Goal: Task Accomplishment & Management: Use online tool/utility

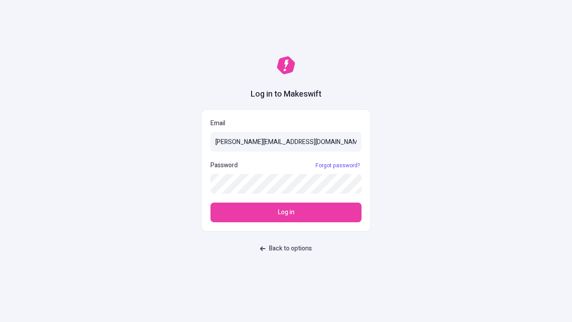
type input "[PERSON_NAME][EMAIL_ADDRESS][DOMAIN_NAME]"
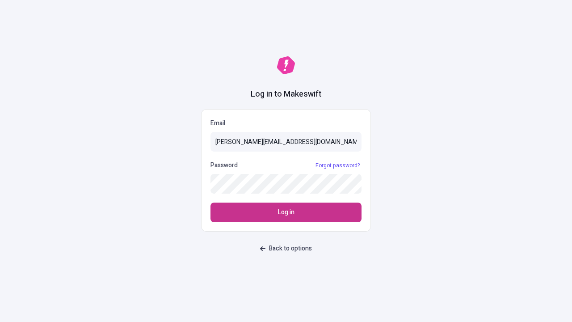
click at [286, 212] on span "Log in" at bounding box center [286, 212] width 17 height 10
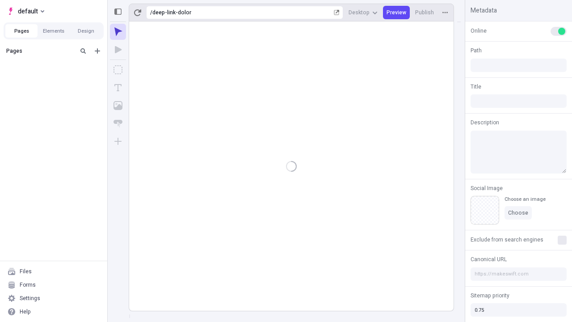
type input "/deep-link-dolor"
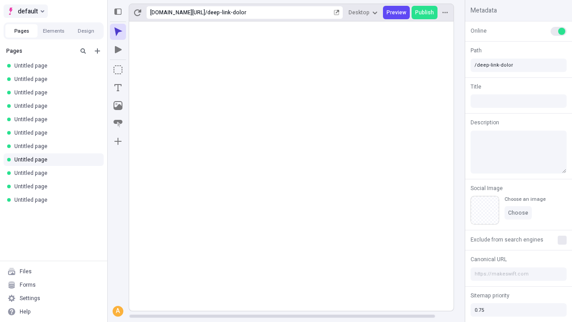
click at [25, 11] on span "default" at bounding box center [28, 11] width 20 height 11
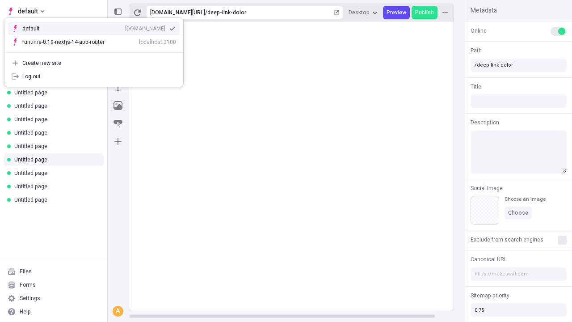
click at [125, 27] on div "qee9k4dy7d.staging.makeswift.site" at bounding box center [145, 28] width 40 height 7
click at [97, 51] on icon "Add new" at bounding box center [97, 50] width 5 height 5
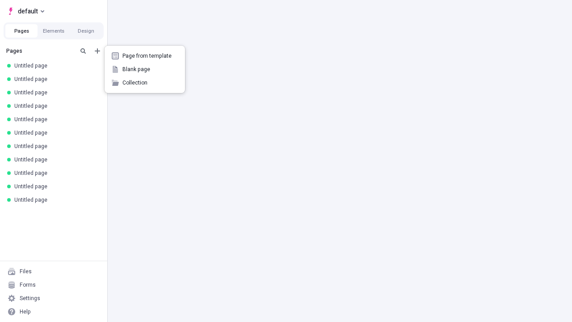
click at [145, 69] on span "Blank page" at bounding box center [149, 69] width 55 height 7
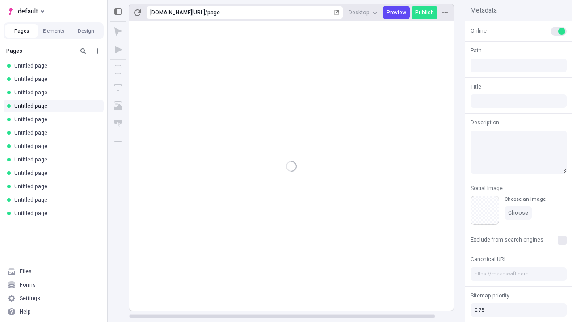
type input "/page"
